Goal: Complete application form

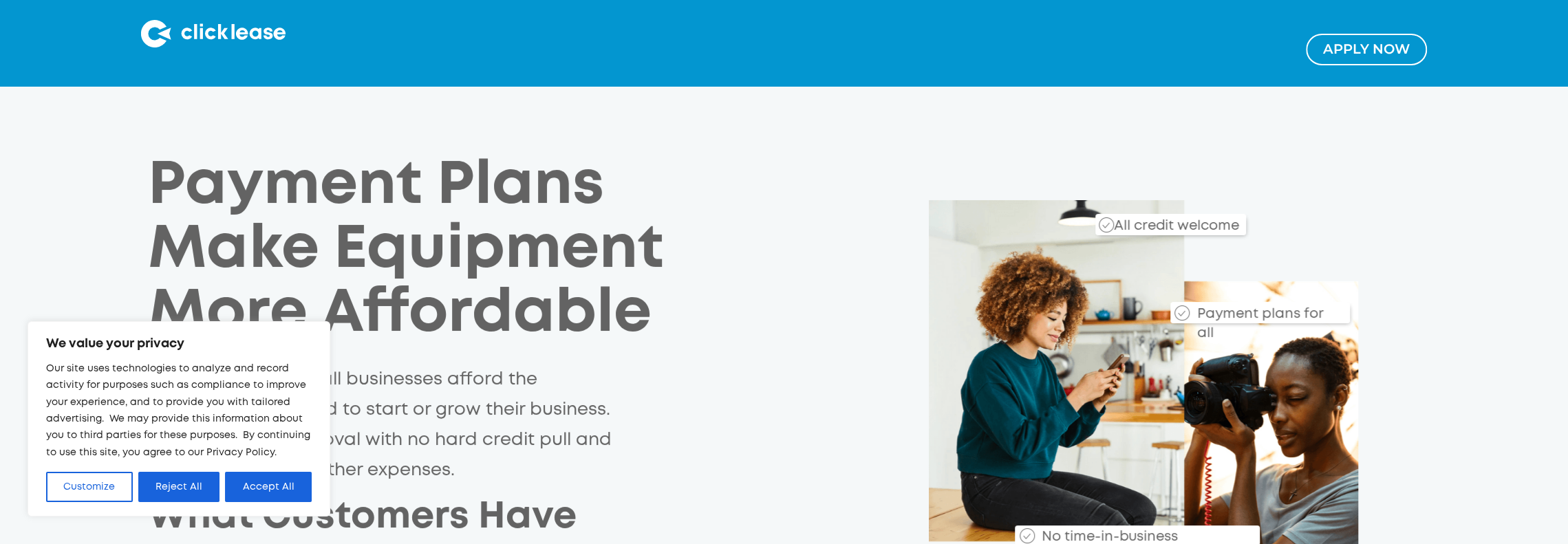
click at [1317, 68] on div "Apply NOw" at bounding box center [784, 42] width 1568 height 86
click at [1324, 66] on div "Apply NOw" at bounding box center [784, 42] width 1568 height 86
click at [1324, 64] on link "Apply NOw" at bounding box center [1366, 49] width 121 height 32
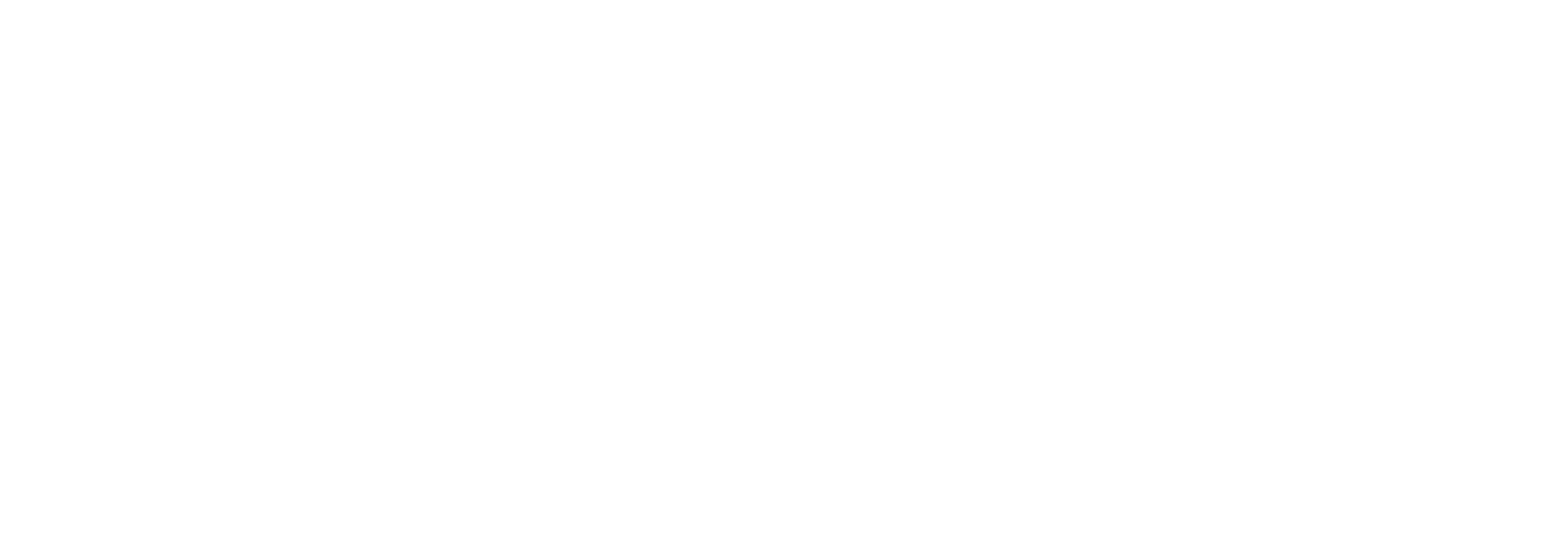
click at [507, 0] on html at bounding box center [784, 0] width 1568 height 0
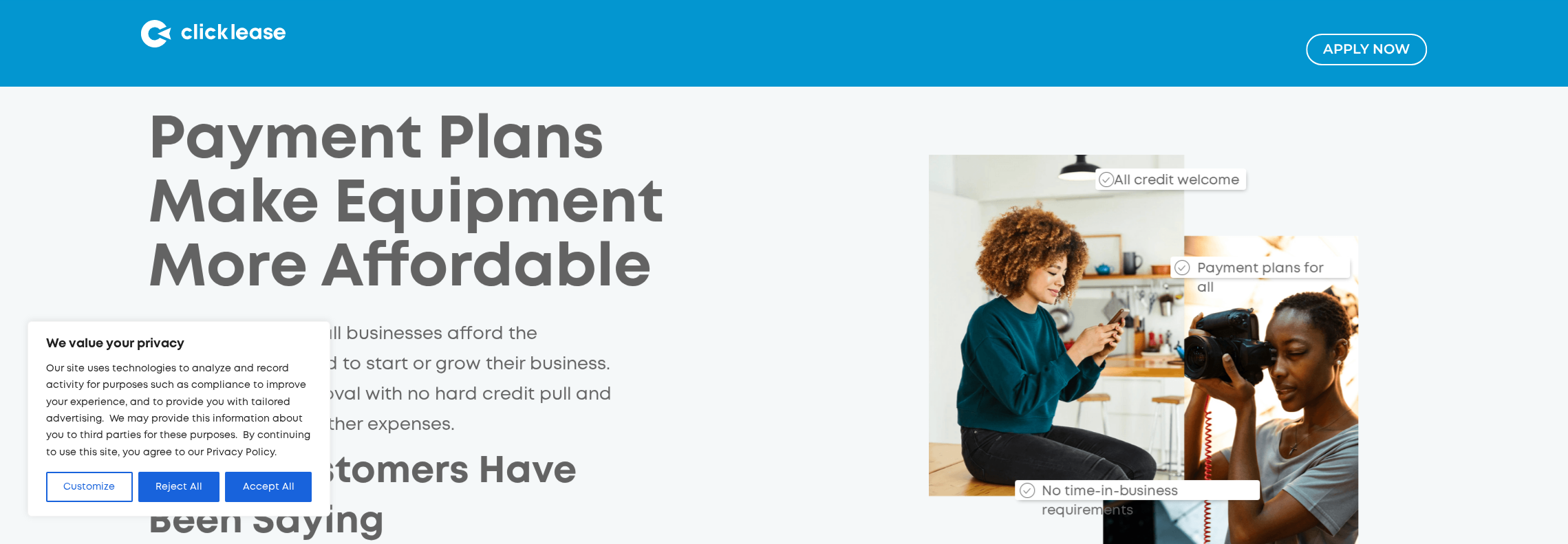
click at [1379, 49] on link "Apply NOw" at bounding box center [1366, 49] width 121 height 32
